Goal: Navigation & Orientation: Find specific page/section

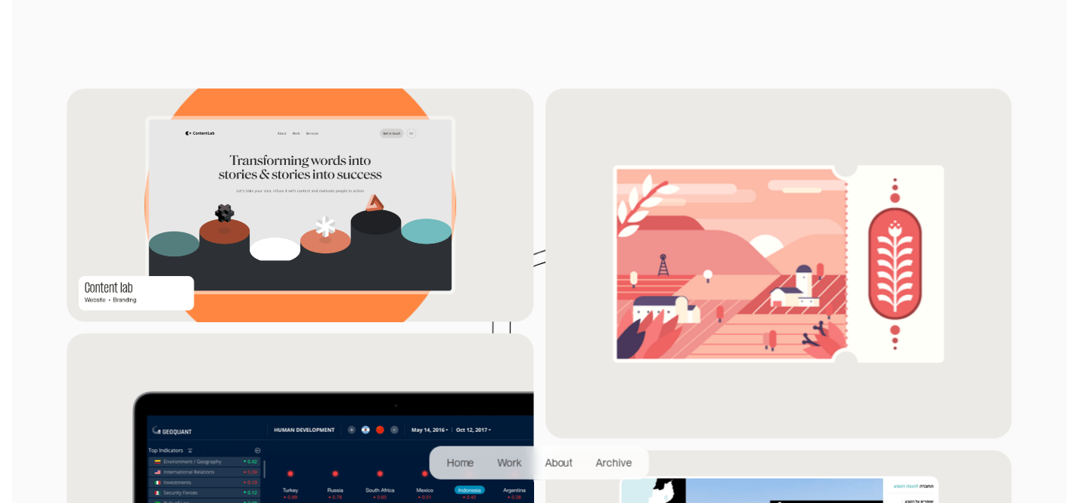
scroll to position [1311, 0]
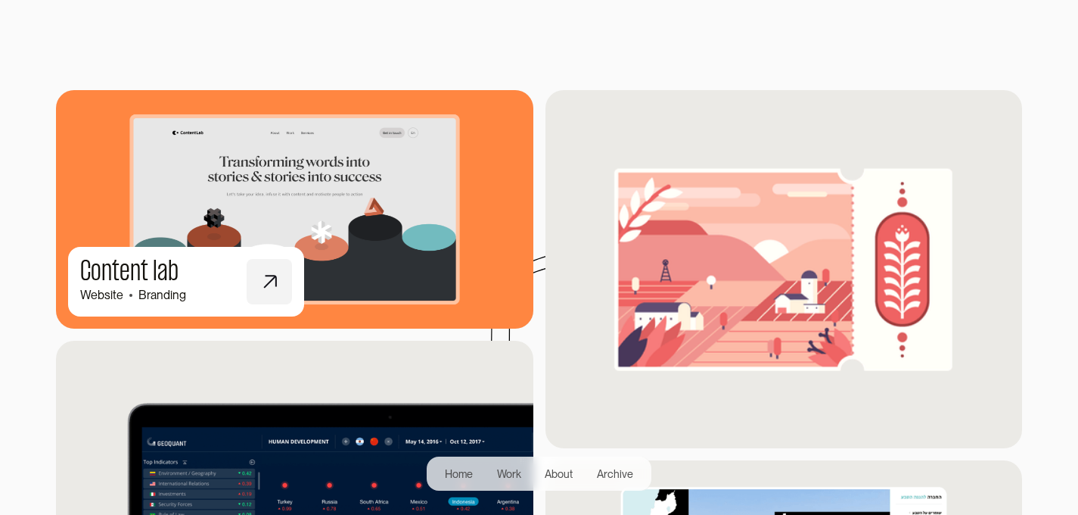
click at [263, 286] on icon at bounding box center [270, 281] width 18 height 18
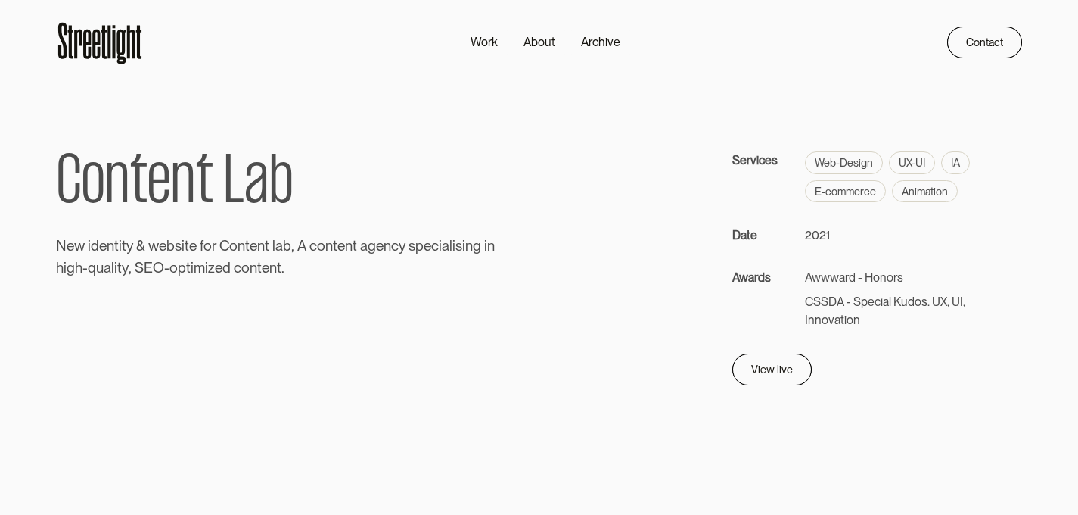
click at [103, 39] on icon at bounding box center [103, 41] width 5 height 33
